Goal: Task Accomplishment & Management: Use online tool/utility

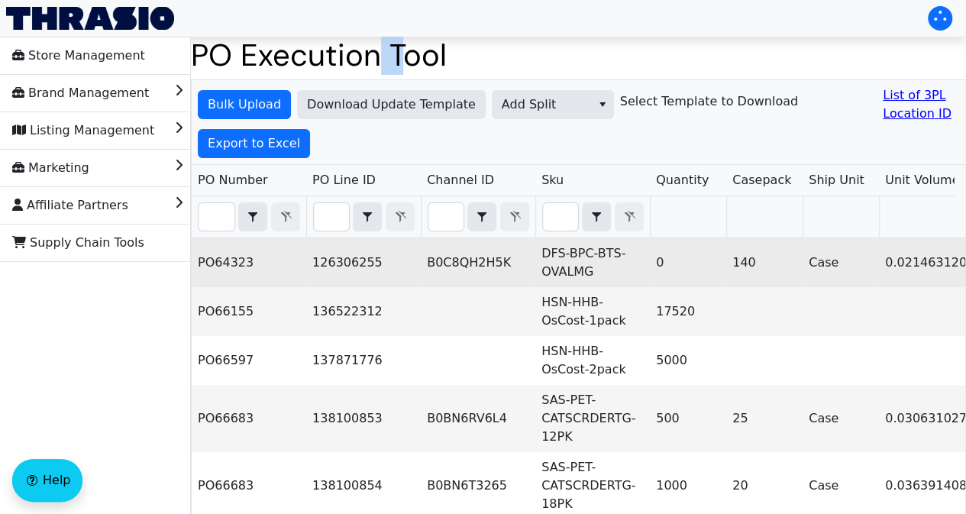
click at [234, 266] on td "PO64323" at bounding box center [249, 262] width 115 height 49
click at [280, 269] on td "PO64323" at bounding box center [249, 262] width 115 height 49
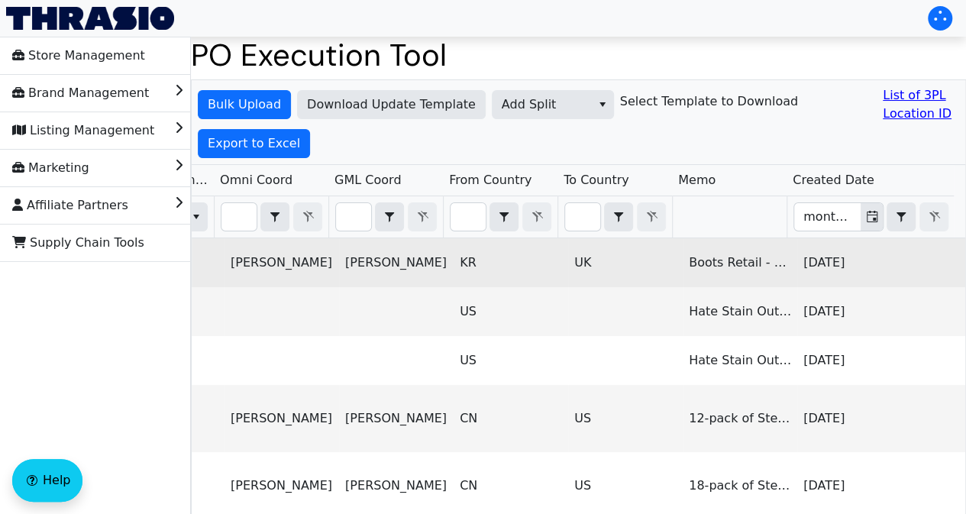
scroll to position [0, 2362]
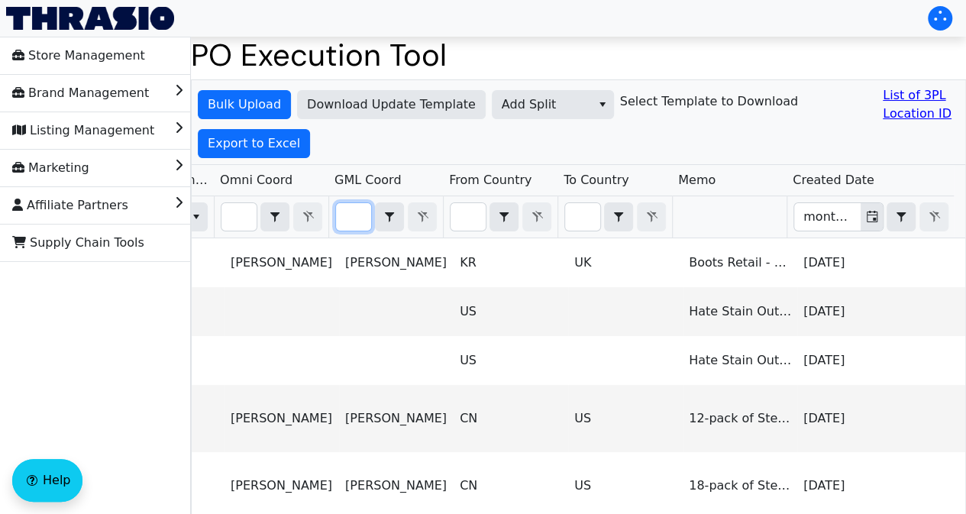
click at [351, 228] on input "Filter" at bounding box center [353, 217] width 35 height 28
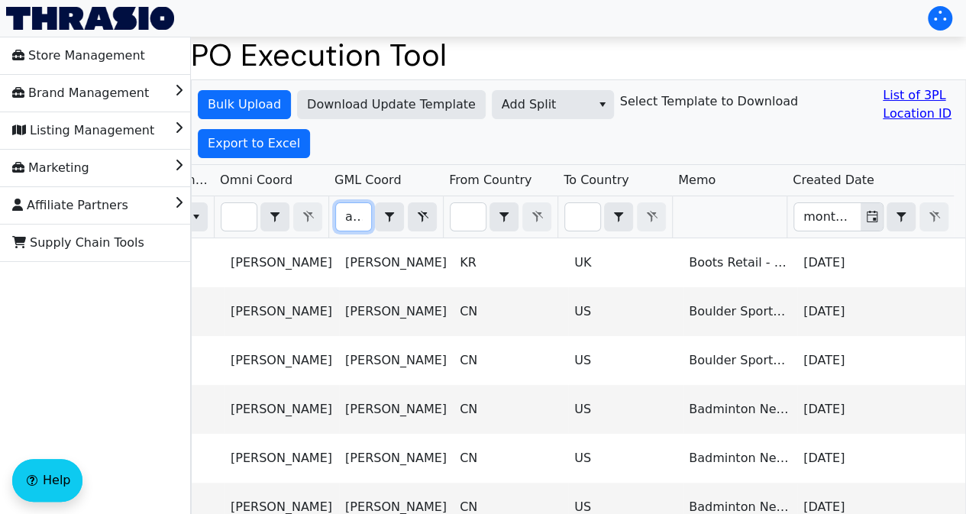
scroll to position [0, 6]
type input "ariel"
click at [310, 152] on div "Bulk Upload Download Update Template Add Split Select Template to Download List…" at bounding box center [579, 122] width 774 height 85
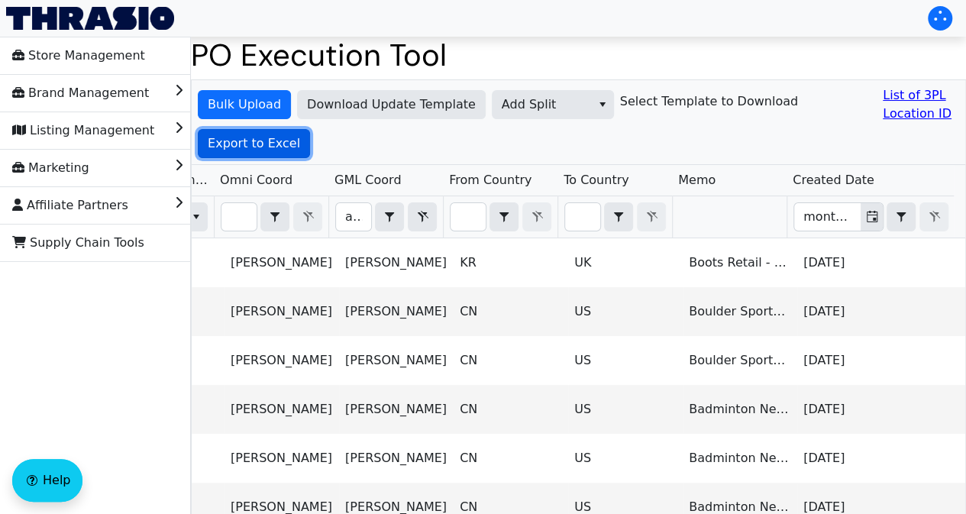
click at [282, 137] on span "Export to Excel" at bounding box center [254, 143] width 92 height 18
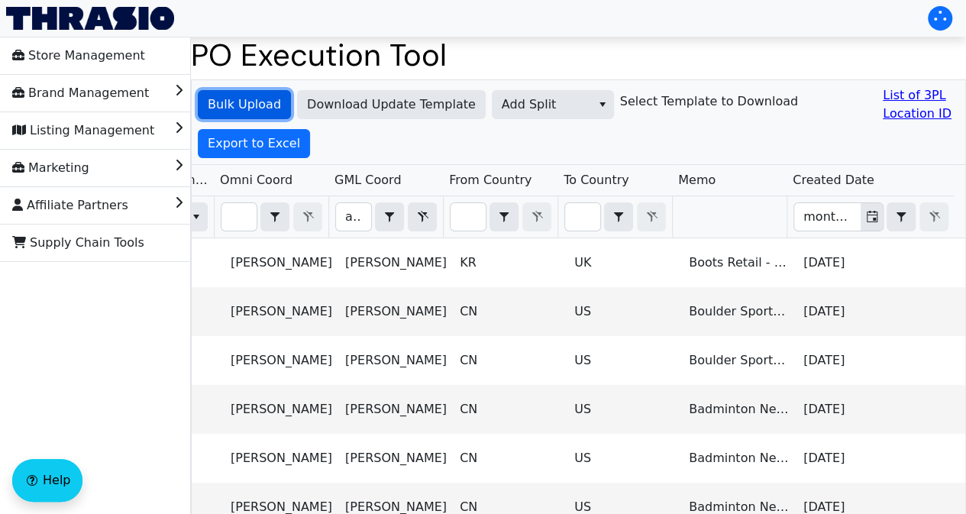
click at [226, 106] on span "Bulk Upload" at bounding box center [244, 105] width 73 height 18
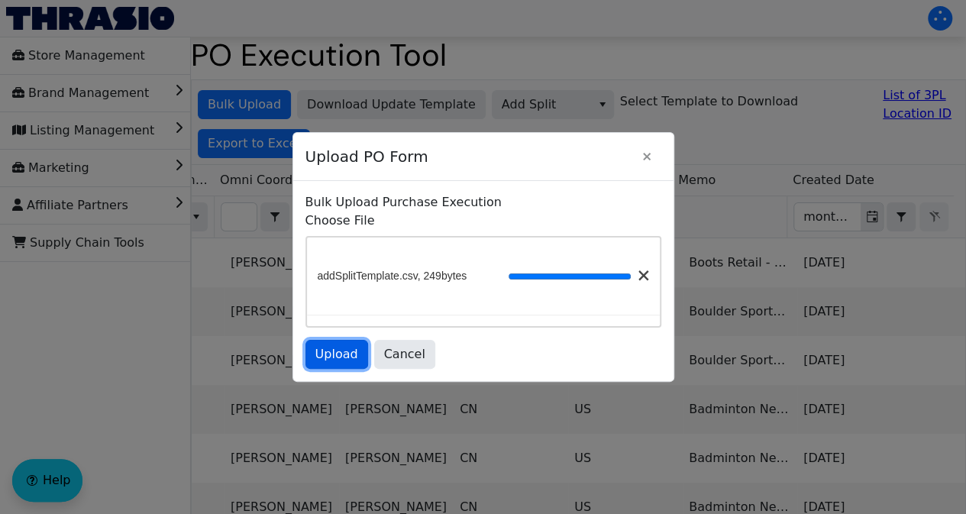
click at [335, 361] on span "Upload" at bounding box center [337, 354] width 43 height 18
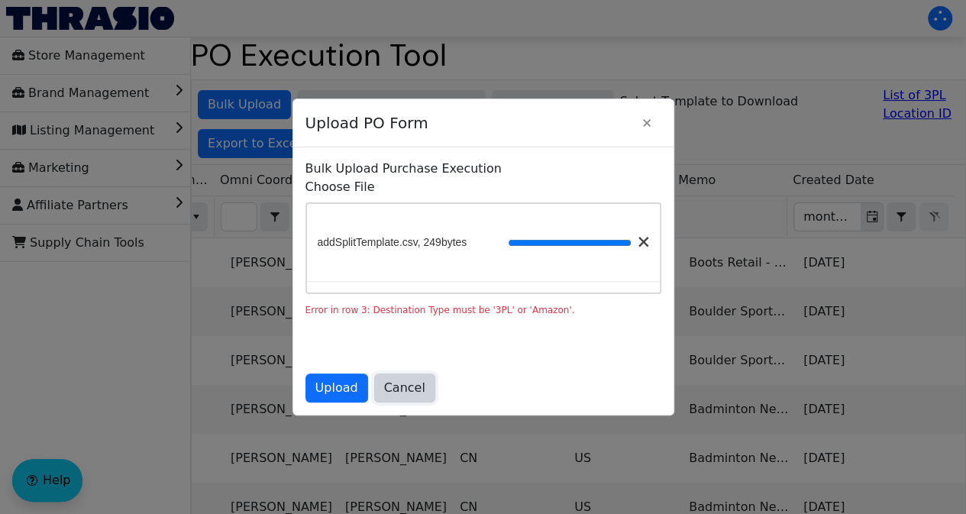
click at [410, 390] on span "Cancel" at bounding box center [404, 388] width 41 height 18
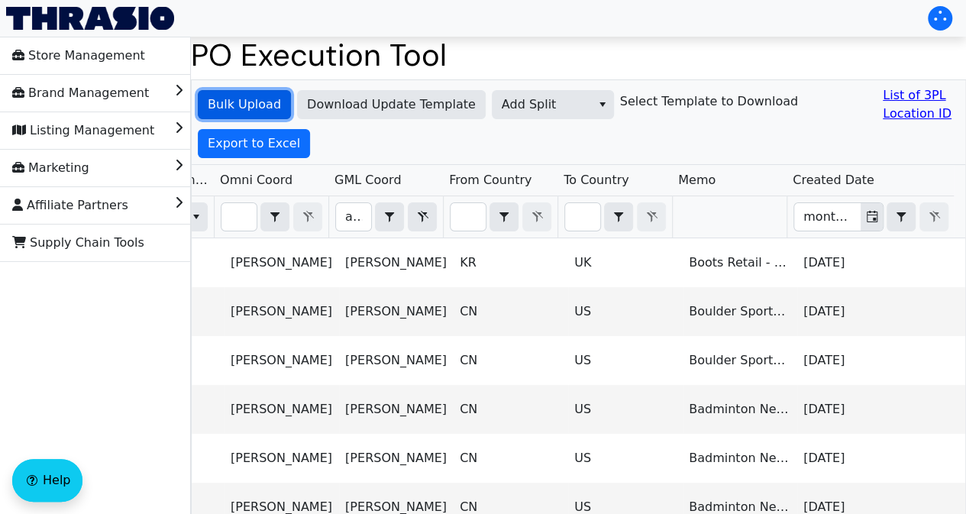
click at [224, 107] on span "Bulk Upload" at bounding box center [244, 105] width 73 height 18
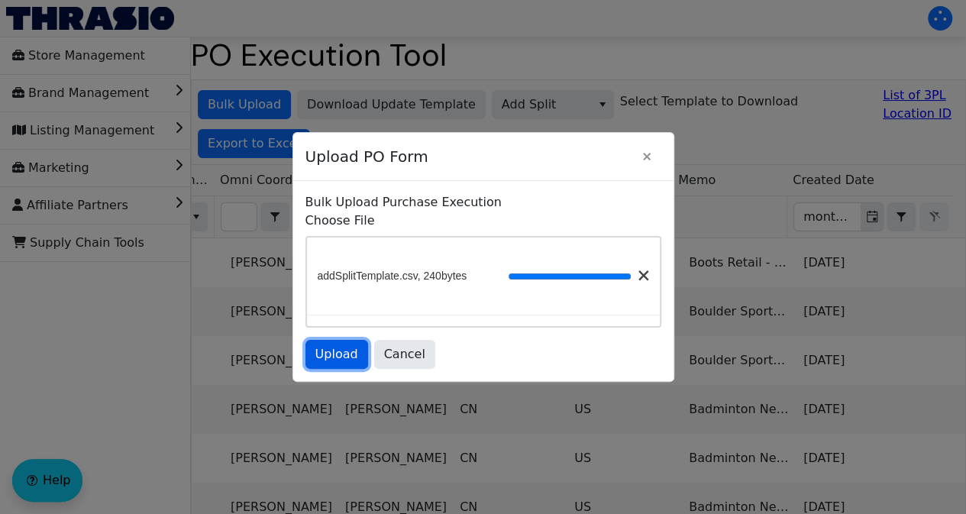
click at [321, 354] on span "Upload" at bounding box center [337, 354] width 43 height 18
